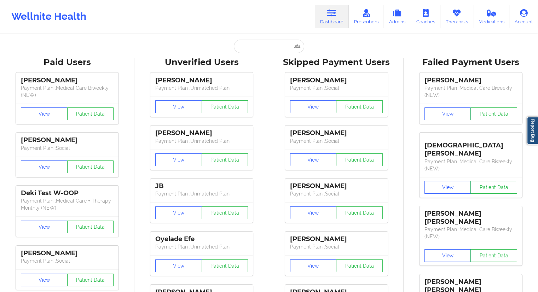
click at [214, 60] on div "Unverified Users" at bounding box center [201, 62] width 125 height 11
paste input "[PERSON_NAME]"
type input "[PERSON_NAME]"
click at [252, 48] on input "[PERSON_NAME]" at bounding box center [269, 46] width 70 height 13
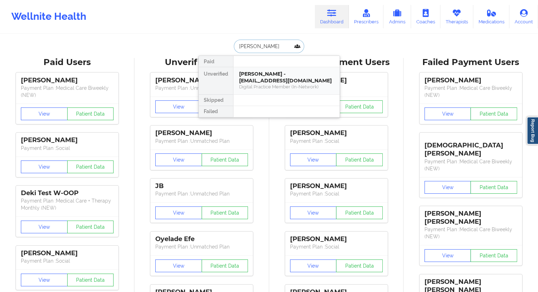
click at [265, 79] on div "[PERSON_NAME] - [EMAIL_ADDRESS][DOMAIN_NAME]" at bounding box center [286, 77] width 95 height 13
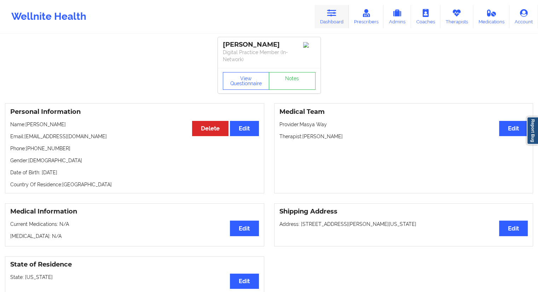
click at [329, 24] on link "Dashboard" at bounding box center [332, 16] width 34 height 23
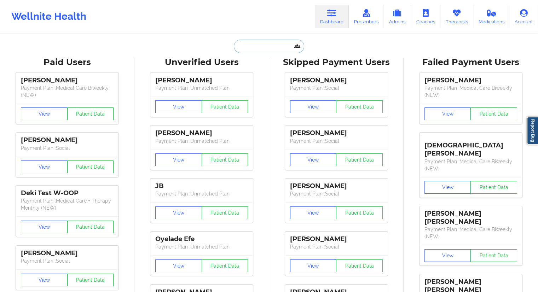
click at [266, 41] on input "text" at bounding box center [269, 46] width 70 height 13
paste input "[PERSON_NAME]"
type input "[PERSON_NAME]"
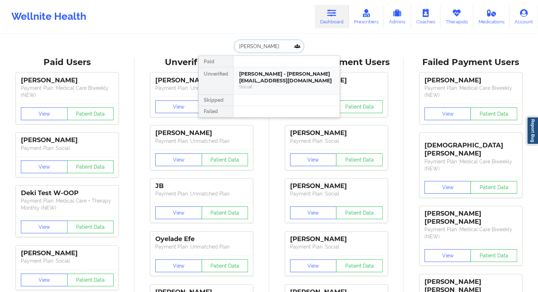
click at [258, 82] on div "[PERSON_NAME] - [PERSON_NAME][EMAIL_ADDRESS][DOMAIN_NAME]" at bounding box center [286, 77] width 95 height 13
